Goal: Task Accomplishment & Management: Use online tool/utility

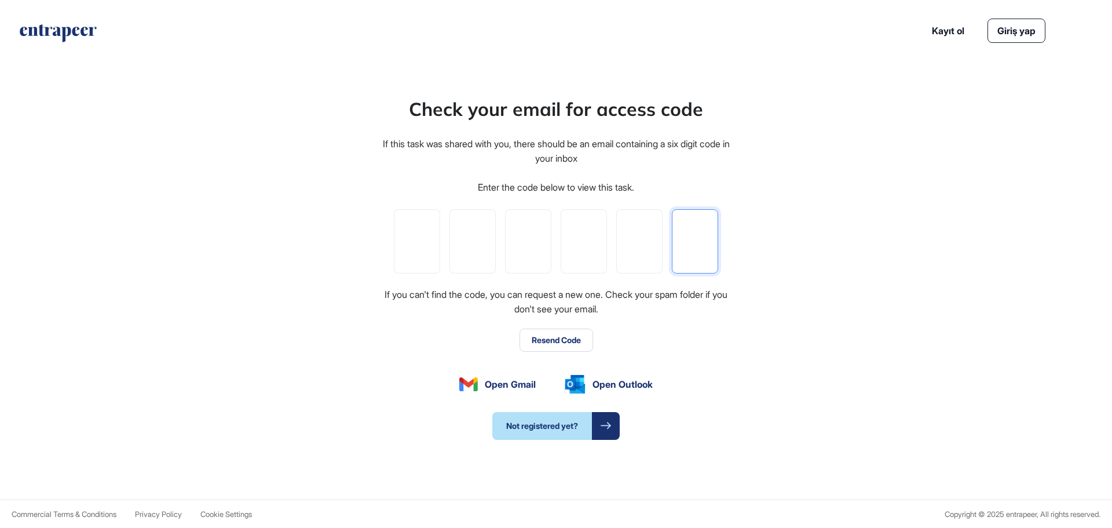
paste input "*"
type input "*"
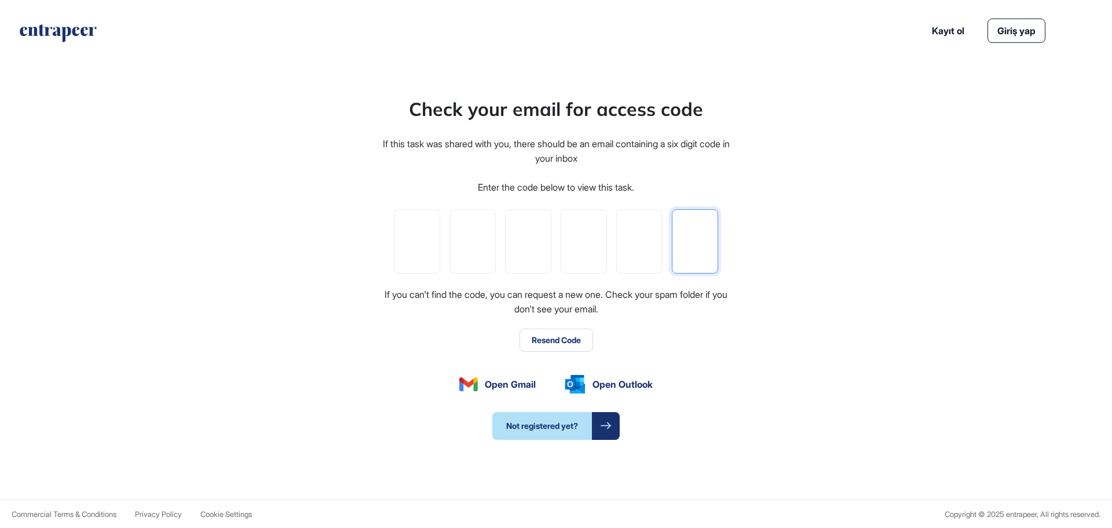
type input "*"
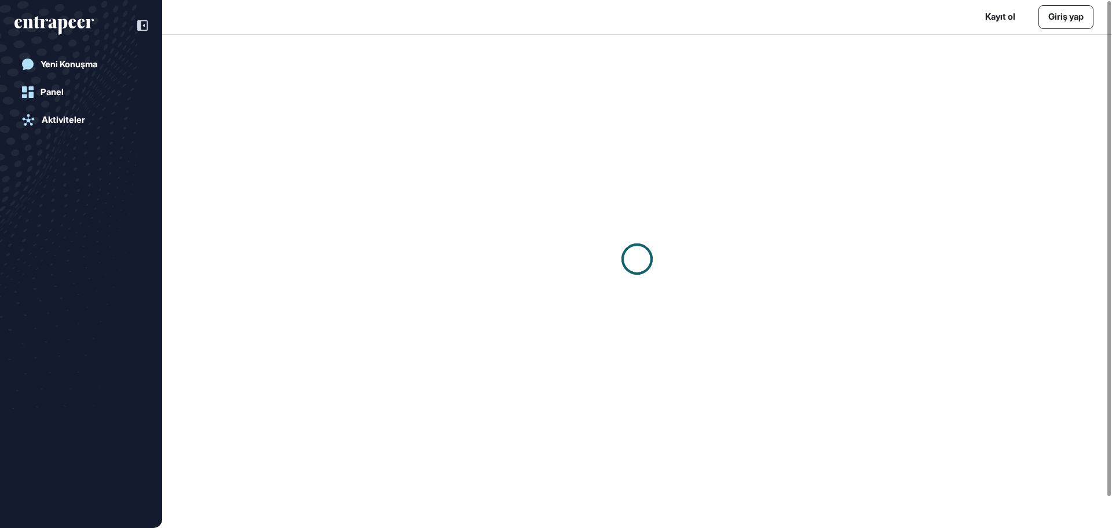
scroll to position [1, 1]
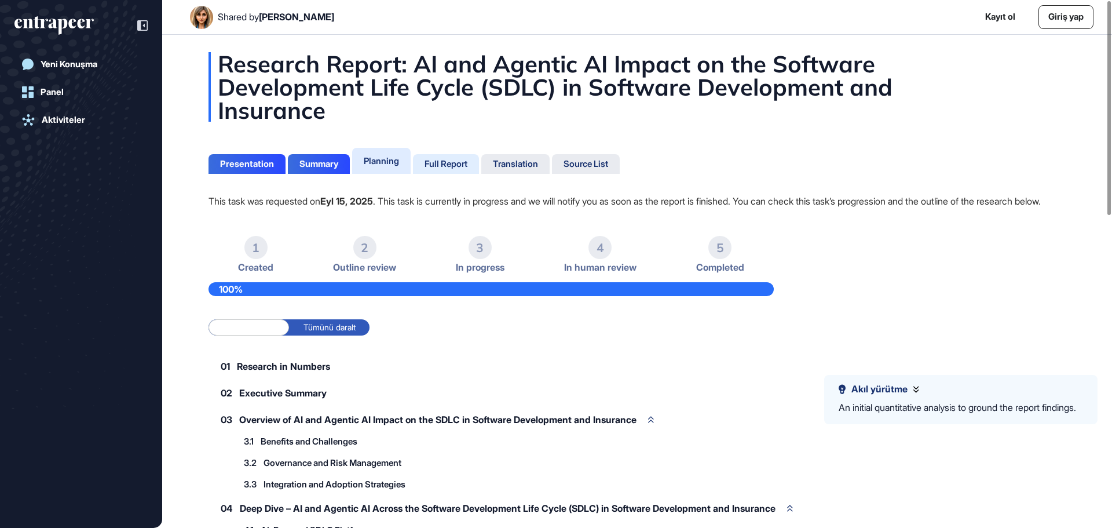
click at [445, 164] on div "Full Report" at bounding box center [446, 164] width 43 height 10
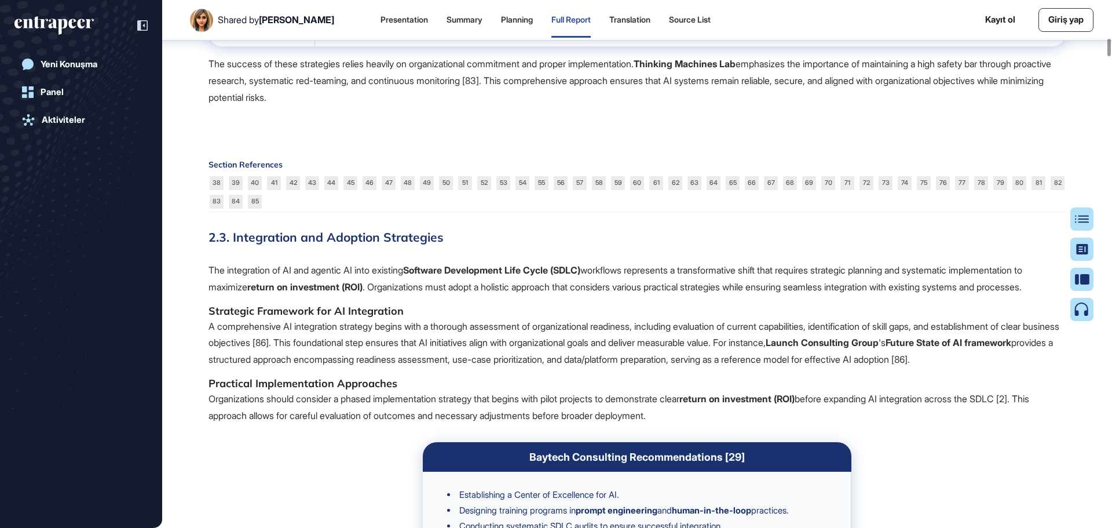
scroll to position [9404, 0]
drag, startPoint x: 800, startPoint y: 400, endPoint x: 647, endPoint y: 385, distance: 153.1
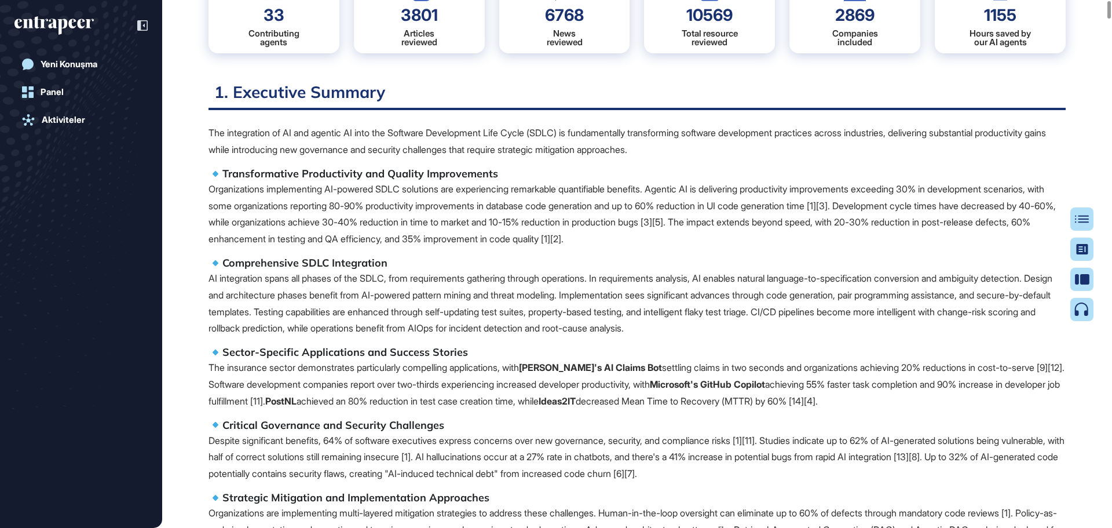
scroll to position [0, 0]
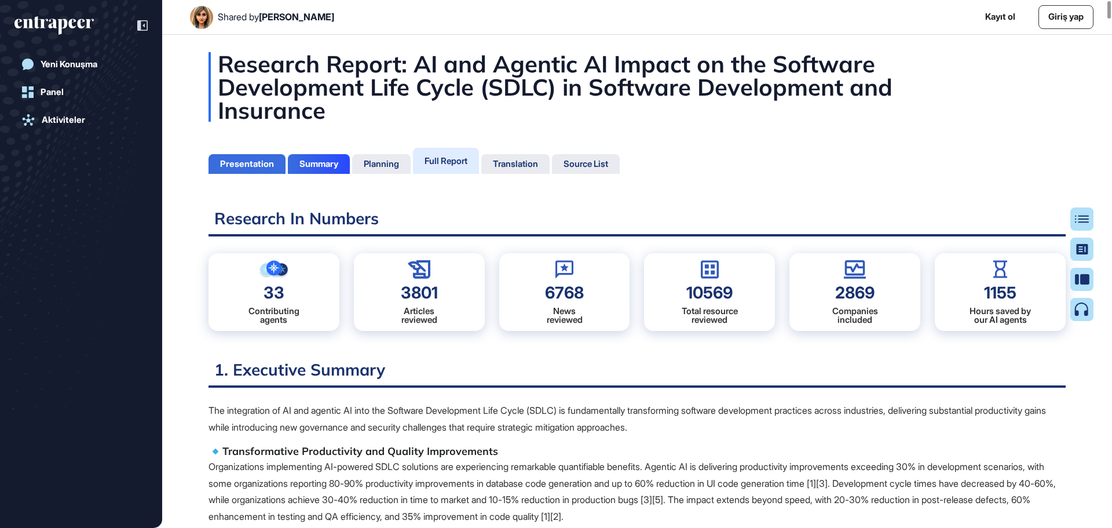
click at [251, 166] on div "Presentation" at bounding box center [247, 164] width 54 height 10
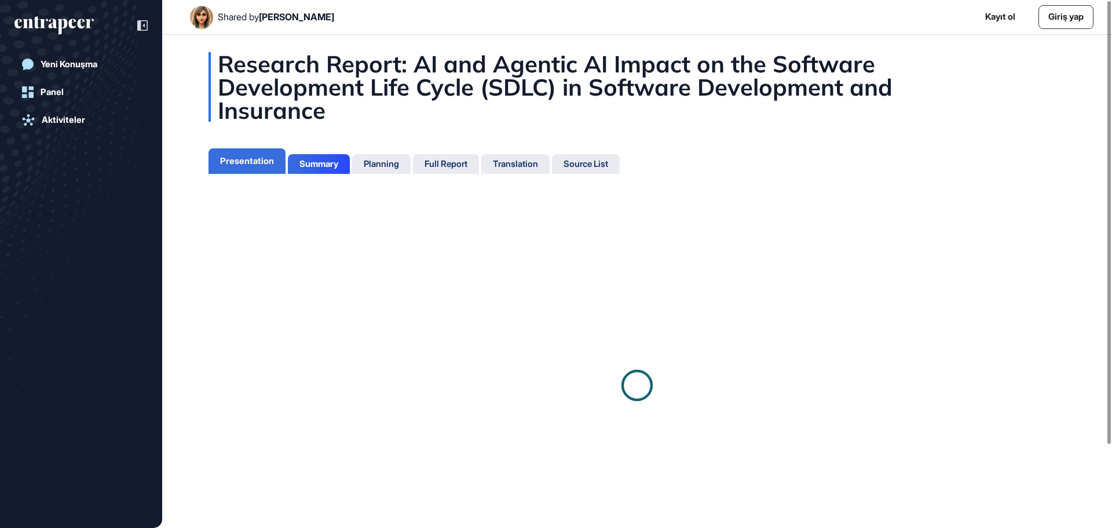
scroll to position [5, 1]
